Goal: Check status: Check status

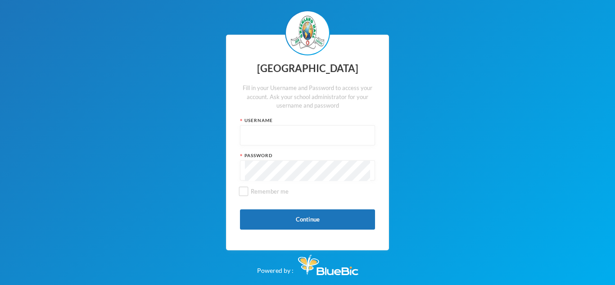
click at [309, 134] on input "text" at bounding box center [307, 136] width 125 height 20
type input "f"
click at [312, 222] on button "Continue" at bounding box center [307, 219] width 135 height 20
click at [309, 135] on input "Firstlady" at bounding box center [307, 136] width 125 height 20
type input "F"
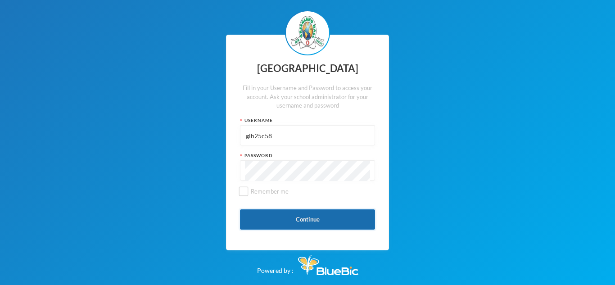
type input "glh25c58"
click at [298, 214] on button "Continue" at bounding box center [307, 219] width 135 height 20
